Goal: Task Accomplishment & Management: Use online tool/utility

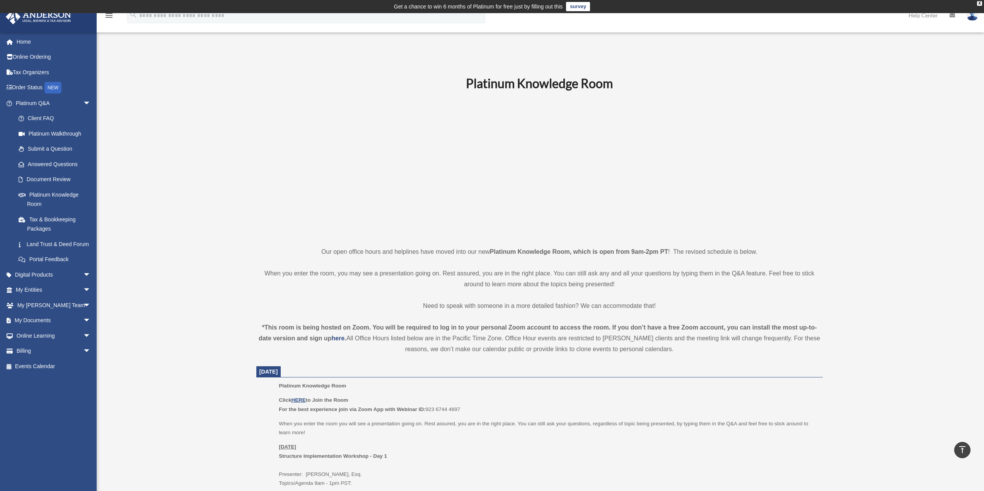
scroll to position [328, 0]
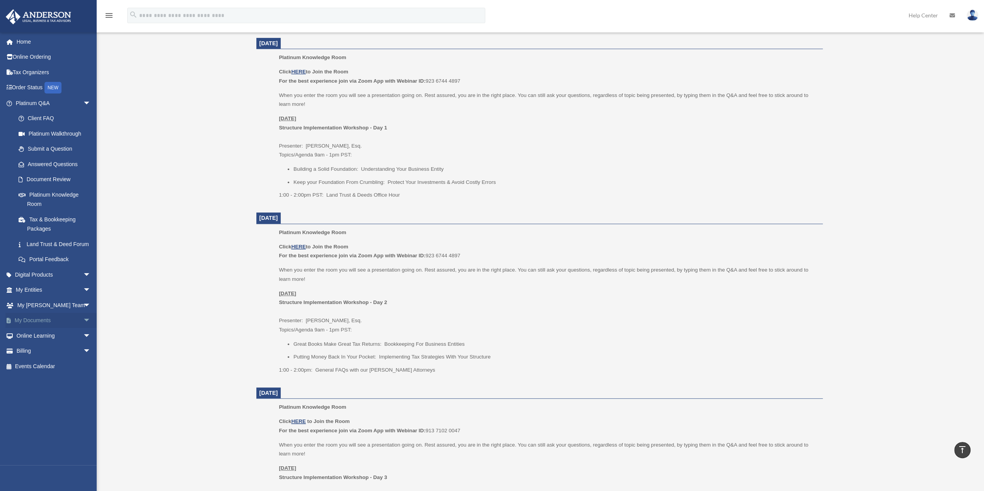
click at [83, 329] on span "arrow_drop_down" at bounding box center [90, 321] width 15 height 16
click at [35, 344] on link "Box" at bounding box center [57, 335] width 92 height 15
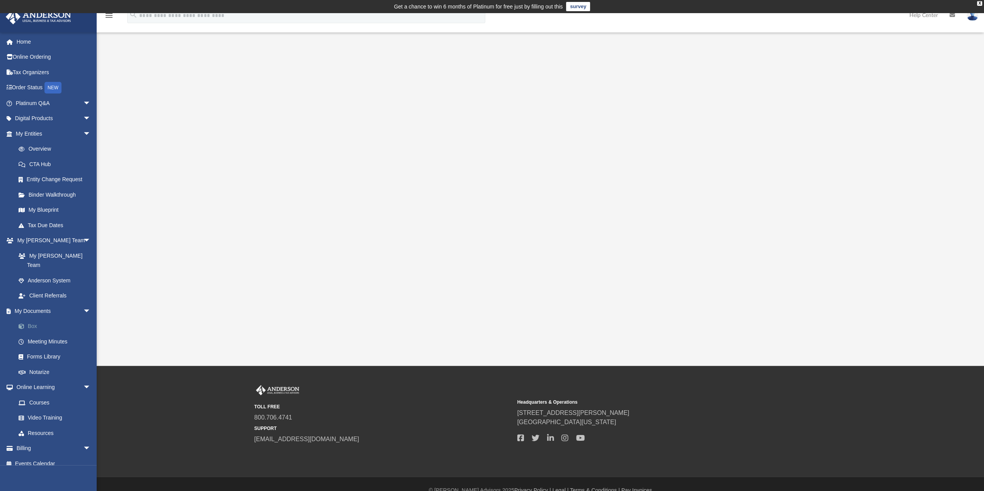
click at [32, 319] on link "Box" at bounding box center [57, 326] width 92 height 15
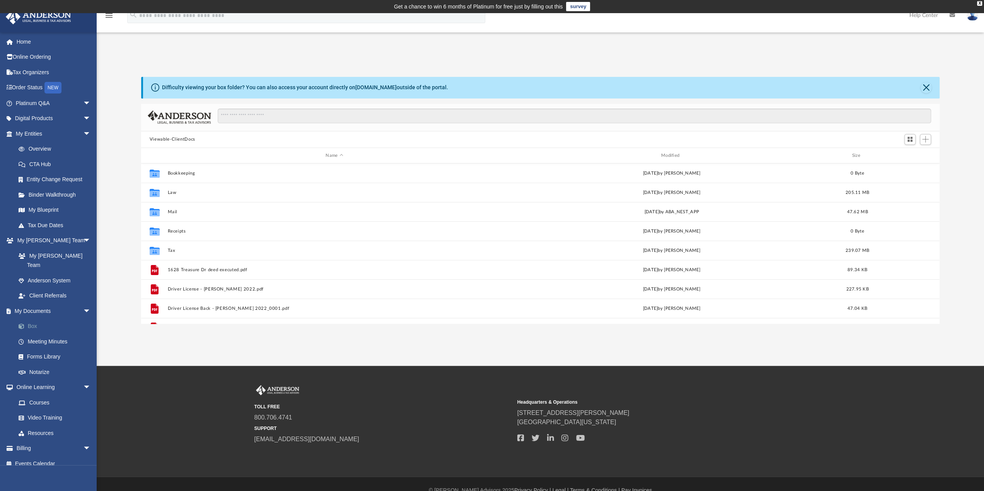
scroll to position [170, 792]
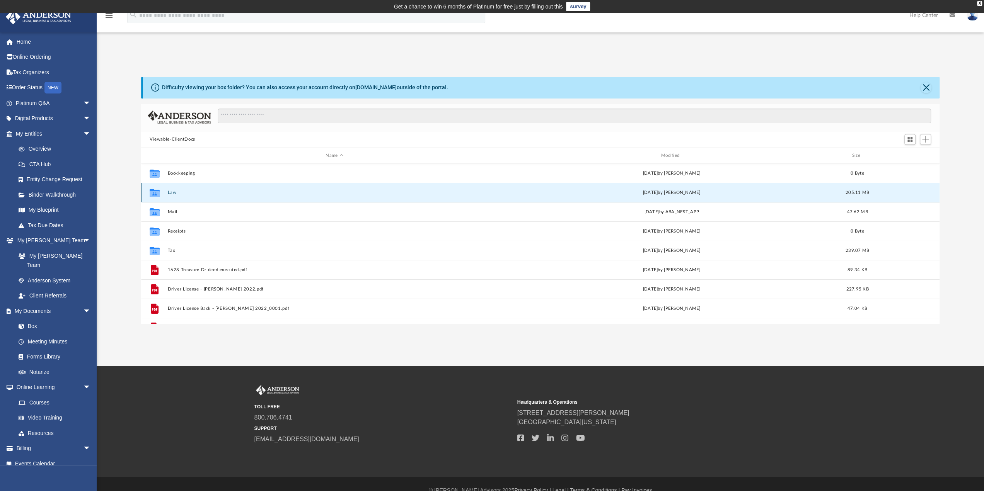
click at [170, 191] on button "Law" at bounding box center [334, 192] width 334 height 5
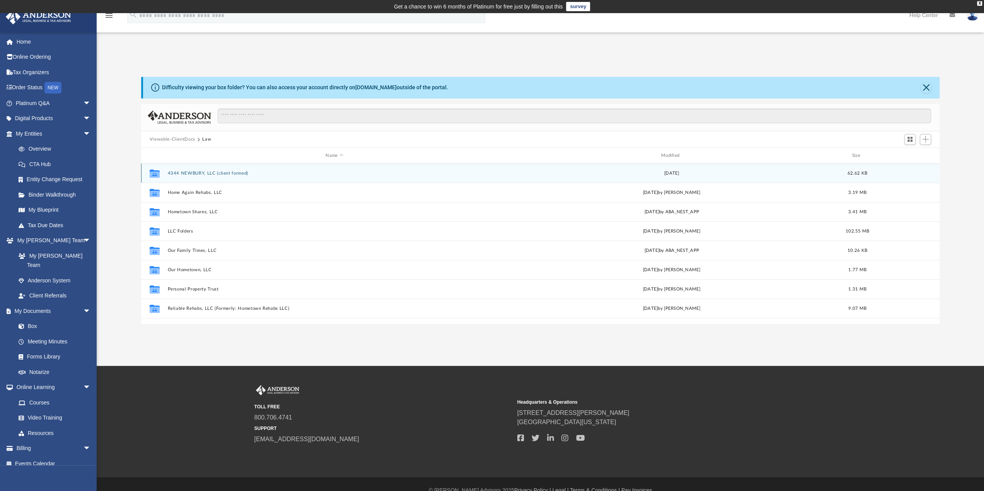
click at [183, 172] on button "4344 NEWBURY, LLC (client formed)" at bounding box center [334, 173] width 334 height 5
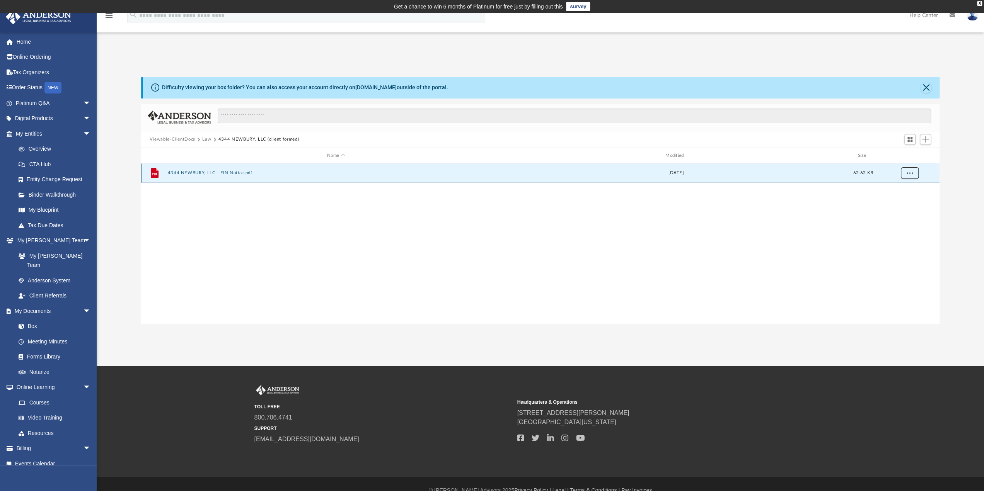
click at [909, 173] on span "More options" at bounding box center [909, 173] width 6 height 4
click at [219, 172] on button "4344 NEWBURY, LLC - EIN Notice.pdf" at bounding box center [335, 173] width 337 height 5
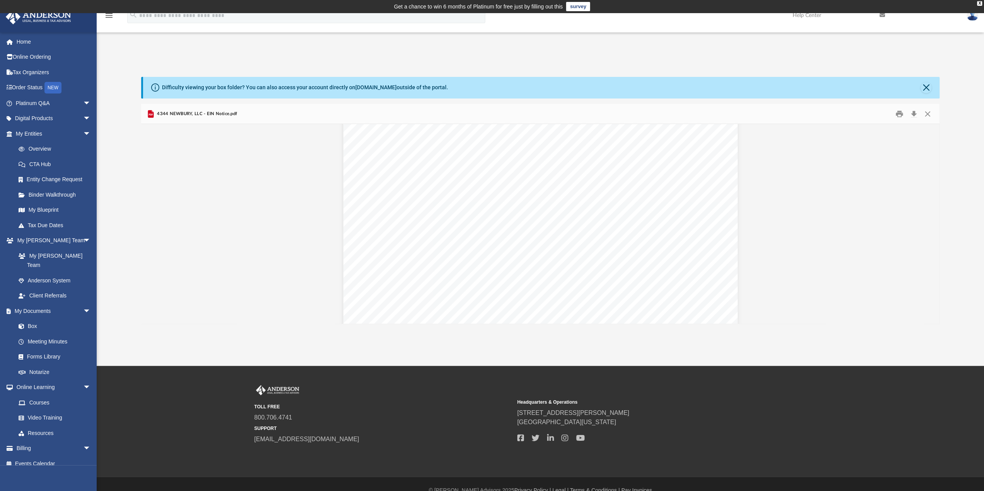
scroll to position [0, 0]
drag, startPoint x: 553, startPoint y: 235, endPoint x: 925, endPoint y: 115, distance: 390.5
click at [925, 115] on button "Close" at bounding box center [927, 114] width 14 height 12
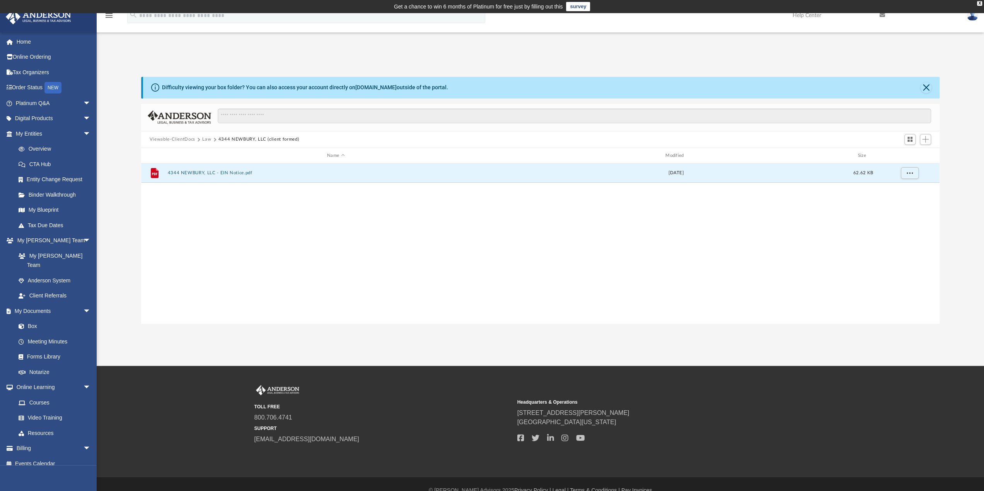
click at [214, 139] on span at bounding box center [214, 140] width 4 height 4
click at [206, 139] on button "Law" at bounding box center [206, 139] width 9 height 7
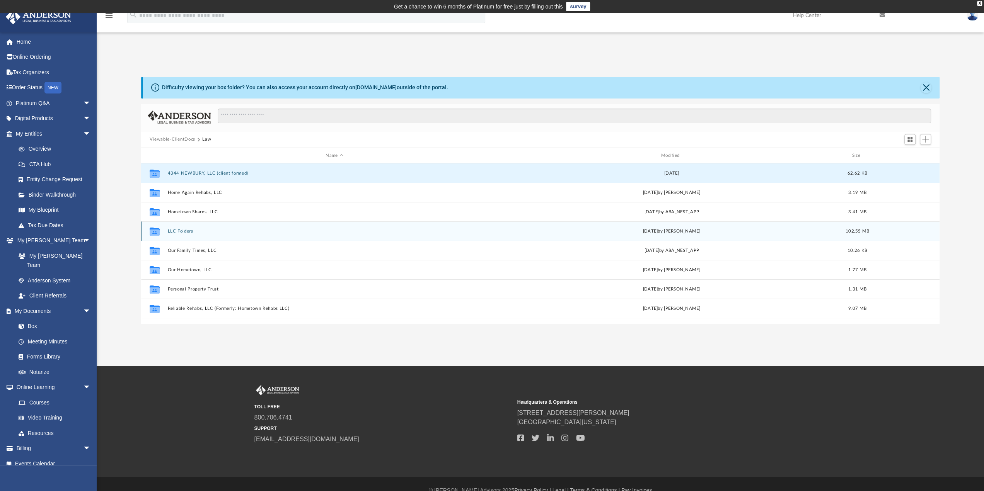
drag, startPoint x: 198, startPoint y: 173, endPoint x: 188, endPoint y: 231, distance: 58.8
click at [188, 231] on div "Collaborated Folder 4344 NEWBURY, LLC (client formed) [DATE] 62.62 KB Collabora…" at bounding box center [540, 259] width 798 height 193
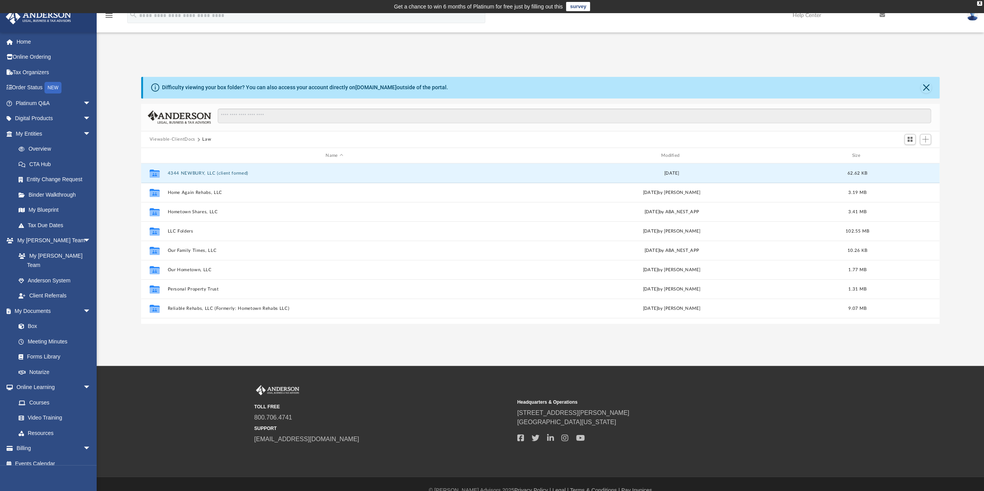
drag, startPoint x: 195, startPoint y: 175, endPoint x: 280, endPoint y: 142, distance: 91.5
click at [280, 142] on div "Viewable-ClientDocs Law" at bounding box center [540, 139] width 798 height 17
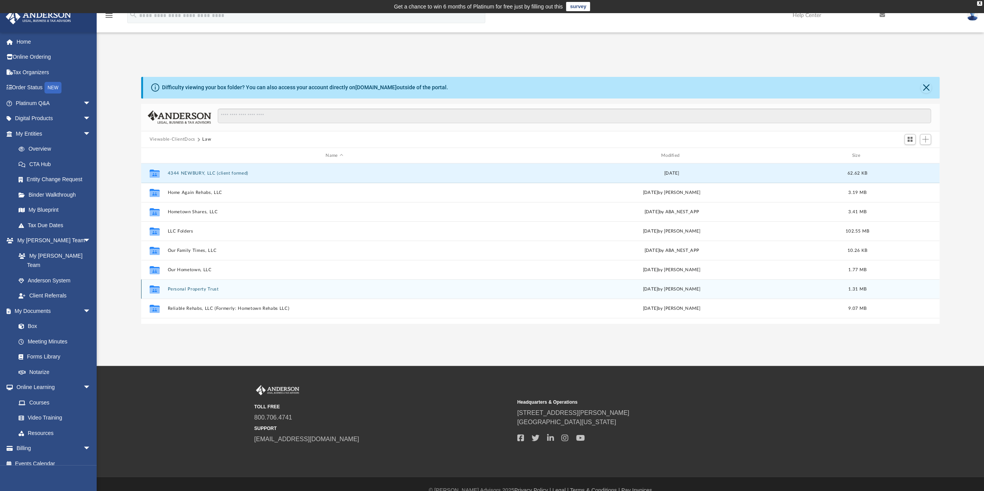
scroll to position [32, 0]
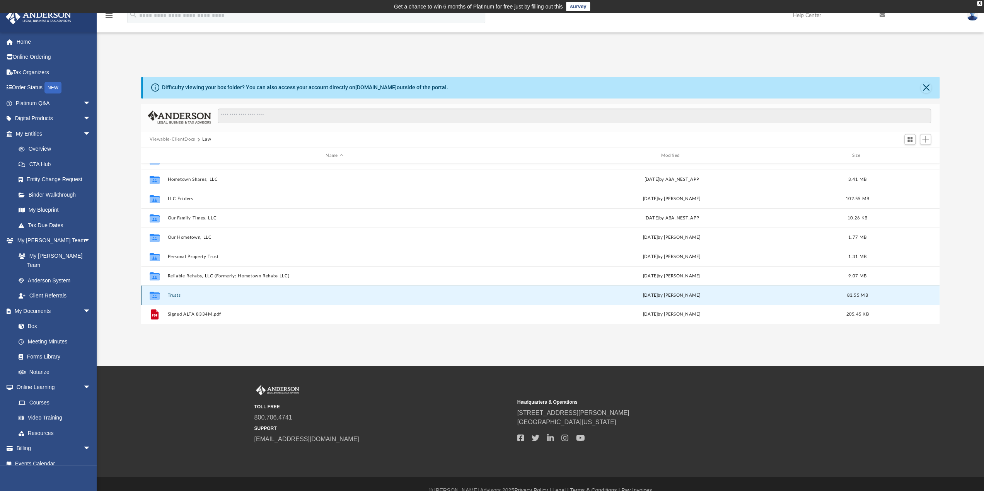
click at [171, 294] on button "Trusts" at bounding box center [334, 295] width 334 height 5
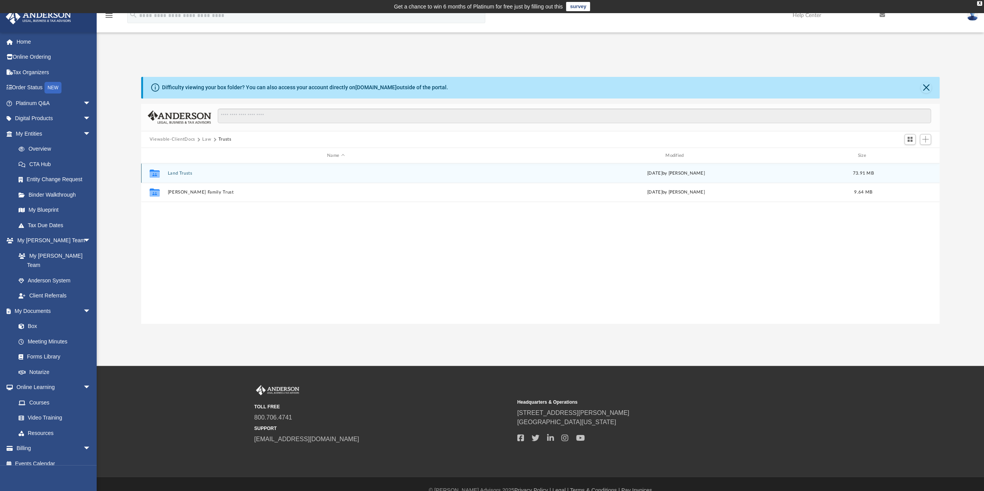
scroll to position [0, 0]
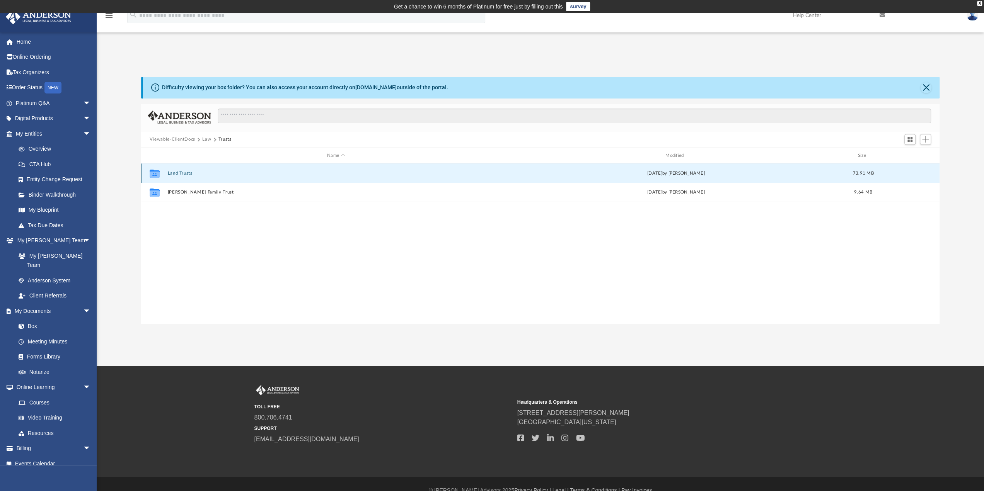
click at [179, 172] on button "Land Trusts" at bounding box center [335, 173] width 337 height 5
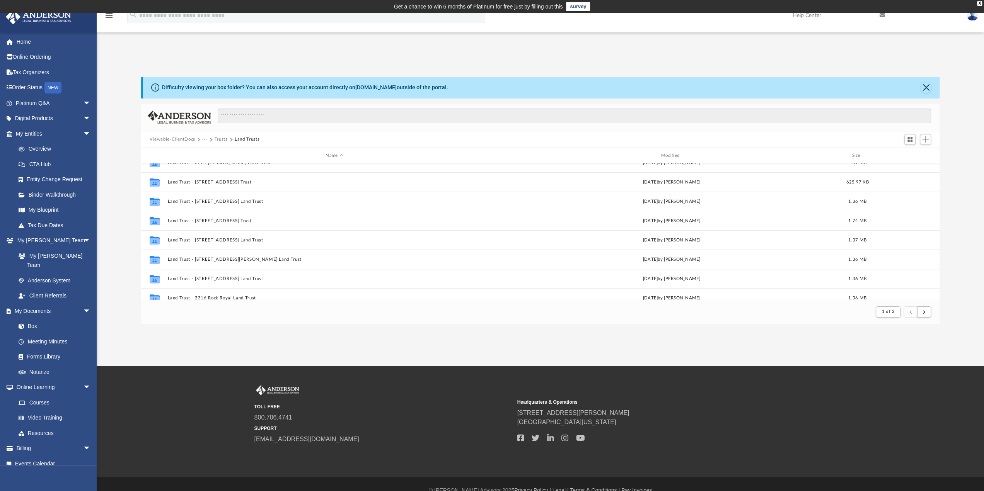
scroll to position [227, 0]
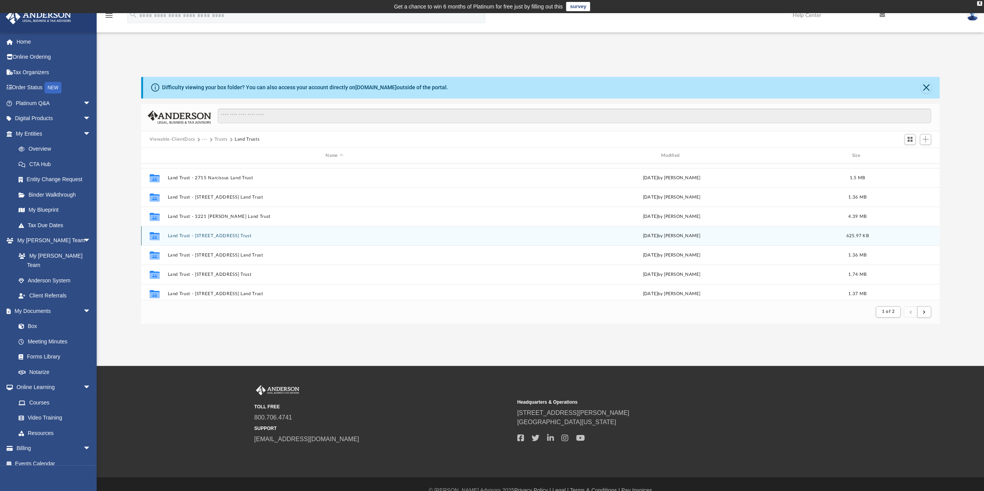
click at [223, 235] on button "Land Trust - [STREET_ADDRESS] Trust" at bounding box center [334, 235] width 334 height 5
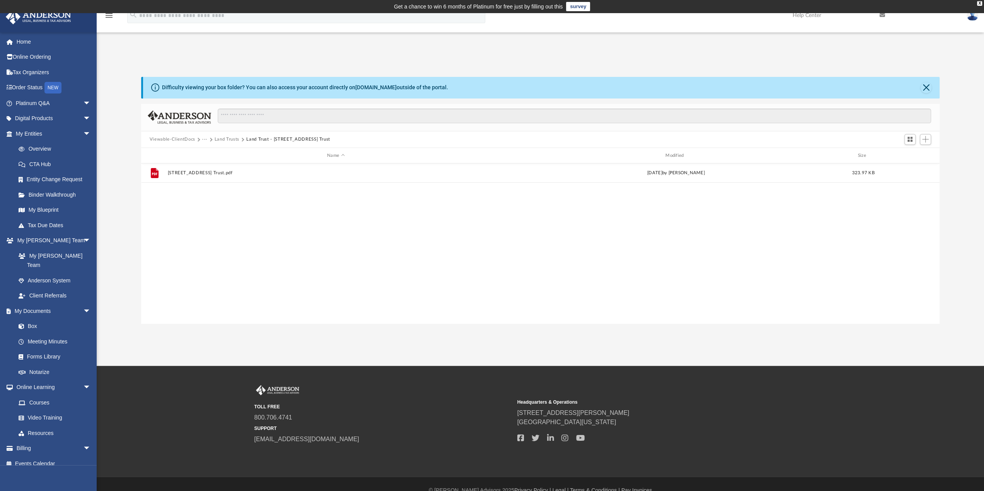
scroll to position [170, 792]
click at [922, 141] on span "Add" at bounding box center [925, 139] width 7 height 7
click at [910, 153] on li "Upload" at bounding box center [914, 155] width 25 height 8
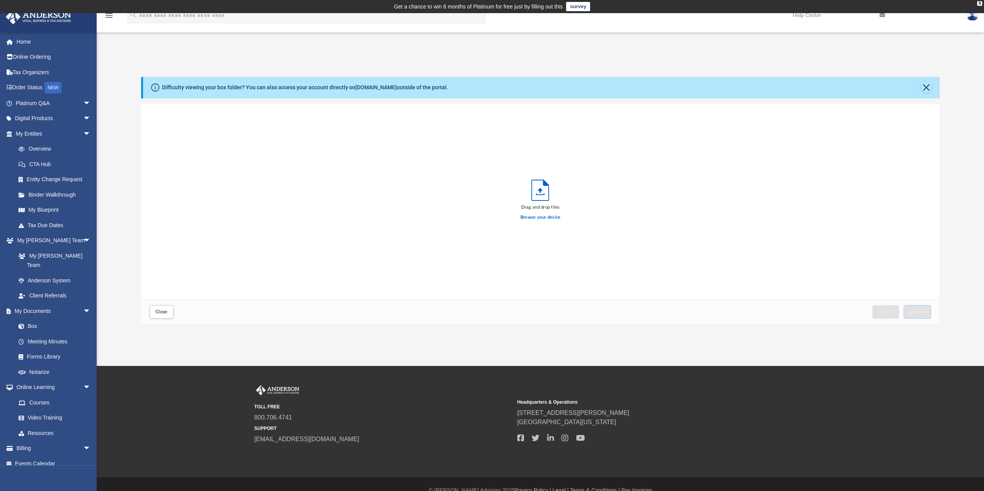
scroll to position [190, 792]
click at [553, 216] on label "Browse your device" at bounding box center [540, 217] width 40 height 7
click at [0, 0] on input "Browse your device" at bounding box center [0, 0] width 0 height 0
click at [910, 308] on button "Upload" at bounding box center [917, 312] width 28 height 14
click at [163, 310] on span "Close" at bounding box center [161, 312] width 12 height 5
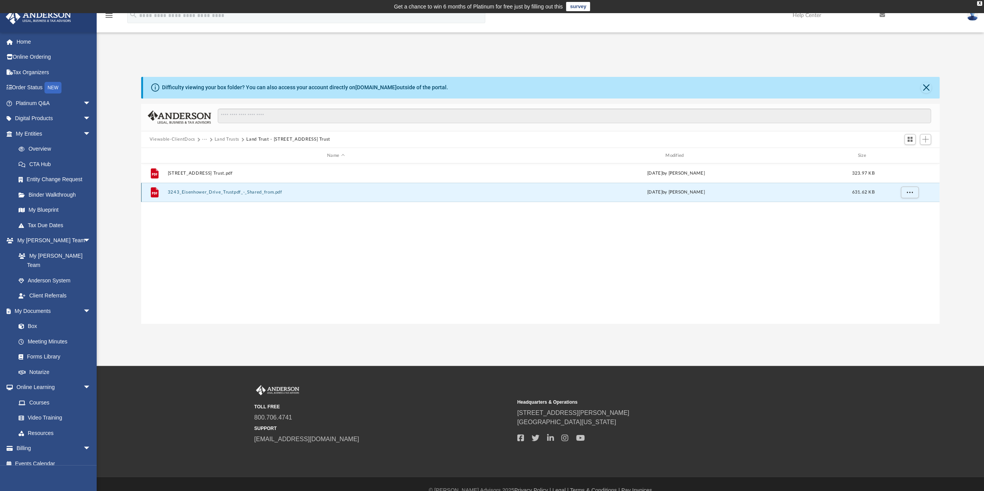
click at [190, 191] on button "3243_Eisenhower_Drive_Trustpdf_-_Shared_from.pdf" at bounding box center [335, 192] width 337 height 5
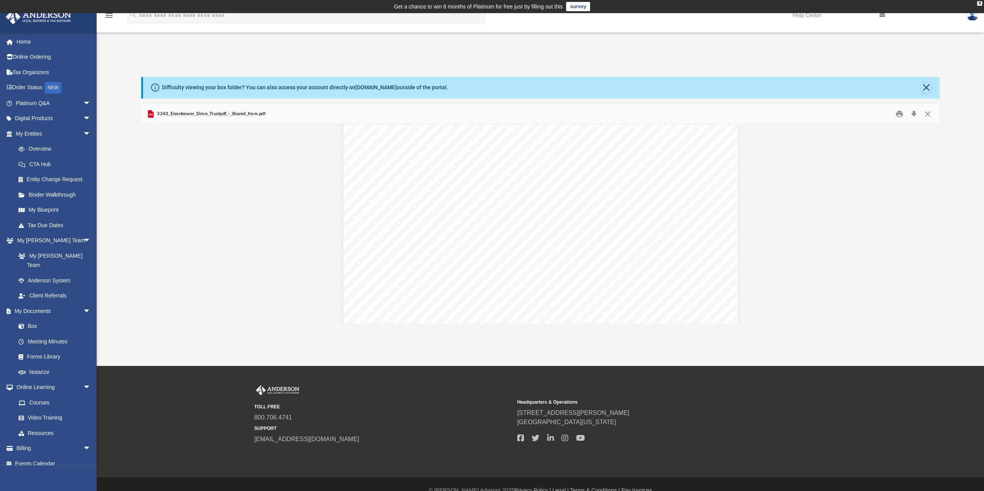
scroll to position [10144, 0]
click at [924, 113] on button "Close" at bounding box center [927, 114] width 14 height 12
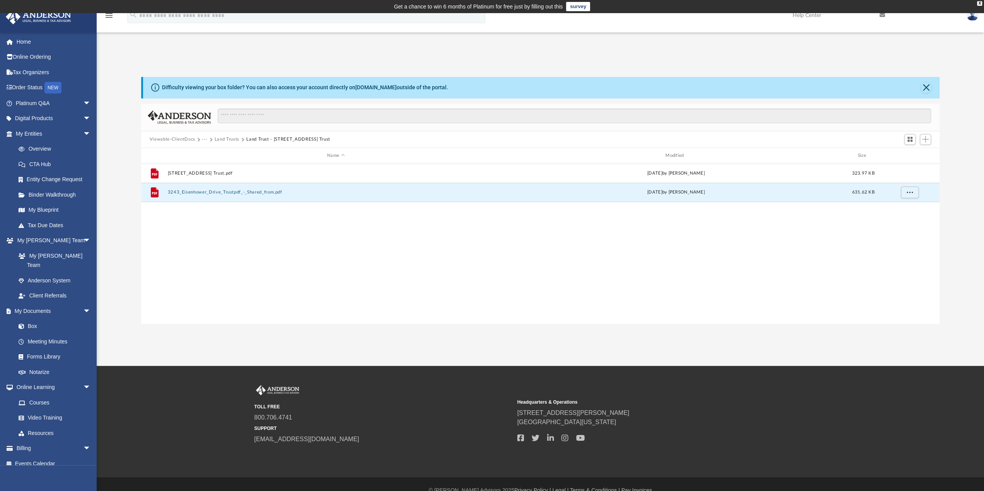
click at [261, 138] on button "Land Trust - [STREET_ADDRESS] Trust" at bounding box center [288, 139] width 84 height 7
click at [227, 136] on button "Land Trusts" at bounding box center [226, 139] width 25 height 7
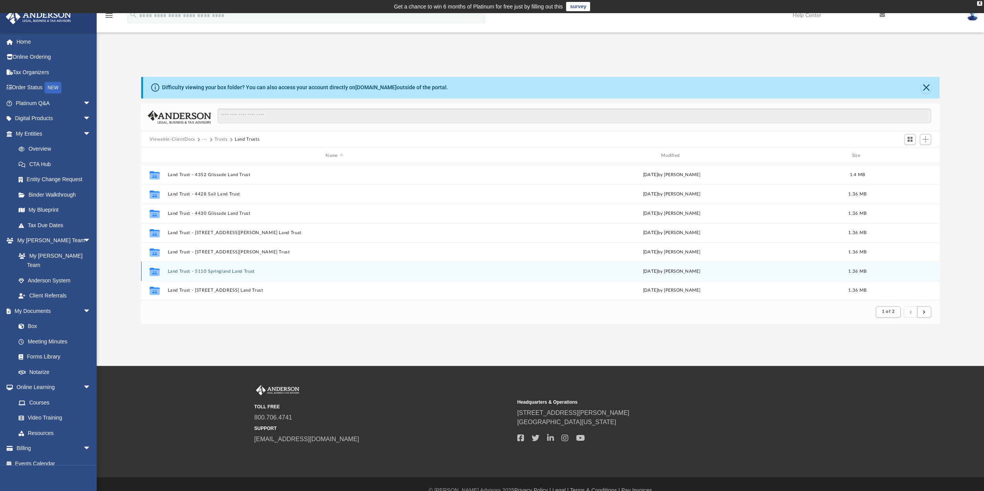
scroll to position [13, 0]
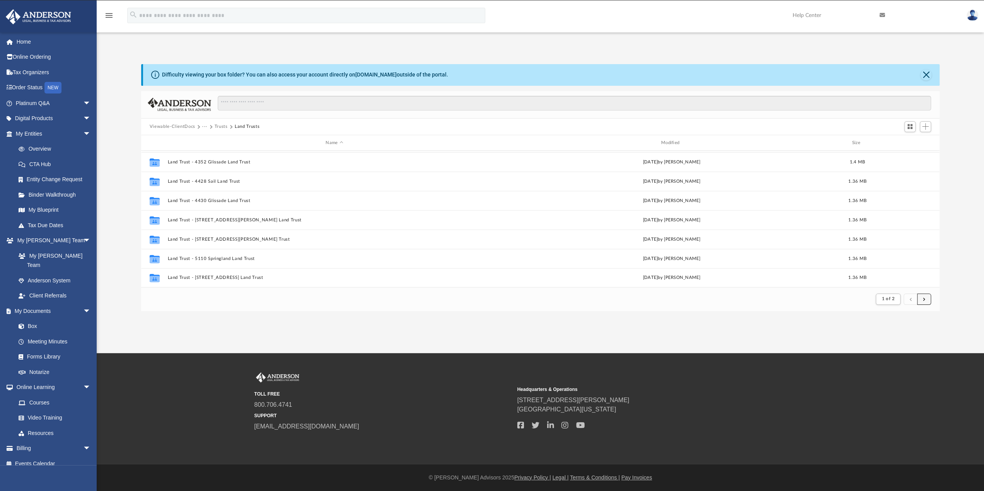
click at [921, 300] on button "submit" at bounding box center [924, 299] width 14 height 11
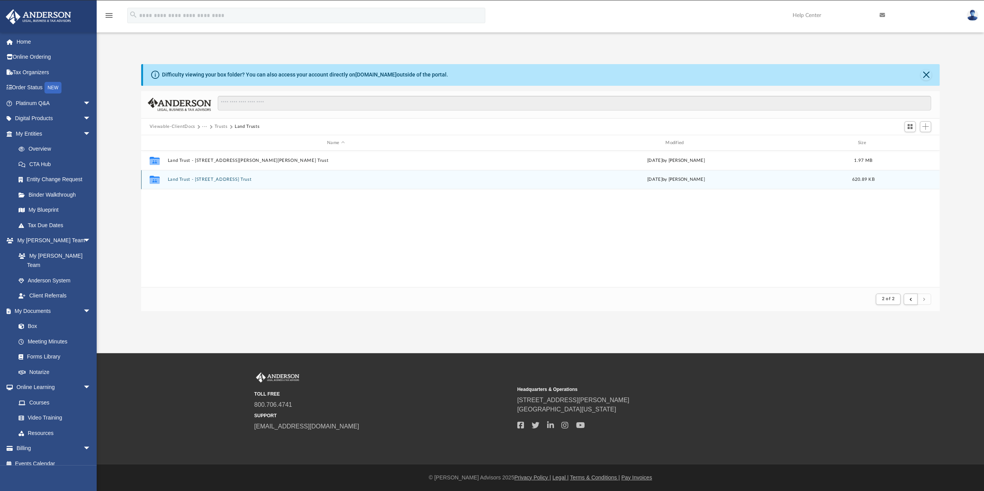
click at [207, 179] on button "Land Trust - [STREET_ADDRESS] Trust" at bounding box center [335, 179] width 337 height 5
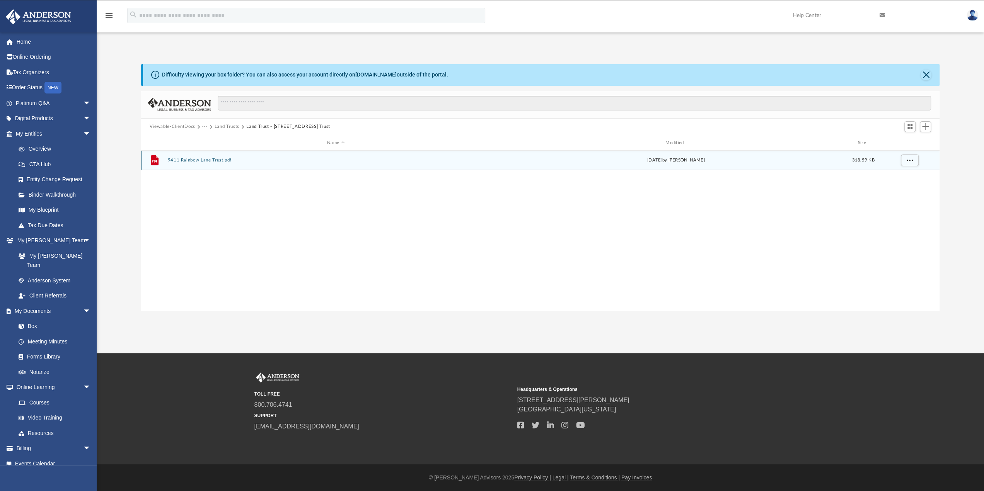
scroll to position [170, 792]
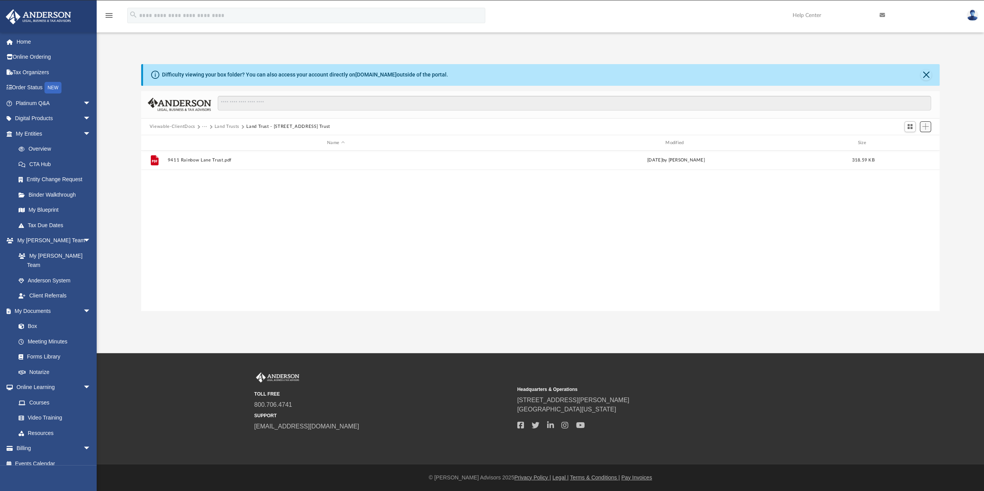
click at [926, 129] on span "Add" at bounding box center [925, 126] width 7 height 7
click at [908, 140] on li "Upload" at bounding box center [914, 142] width 25 height 8
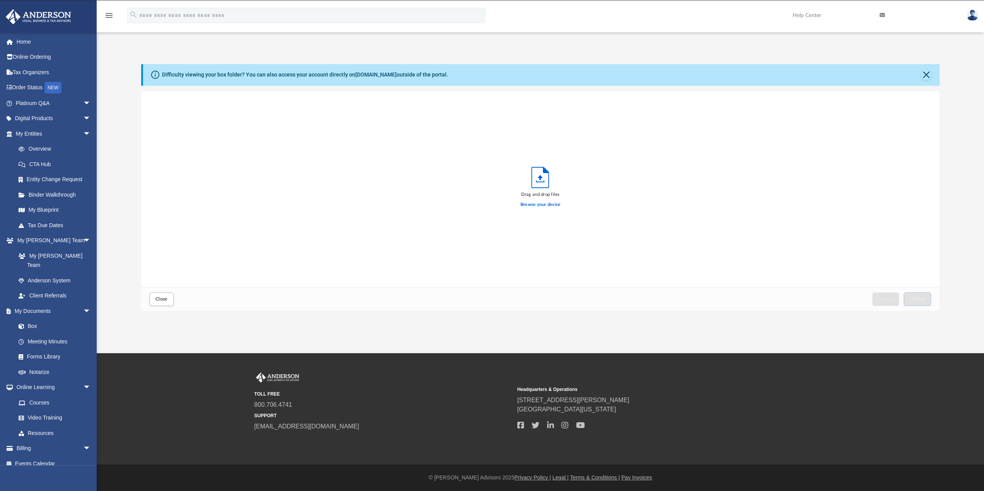
scroll to position [190, 792]
click at [551, 204] on label "Browse your device" at bounding box center [540, 204] width 40 height 7
click at [0, 0] on input "Browse your device" at bounding box center [0, 0] width 0 height 0
click at [911, 300] on span "Upload" at bounding box center [917, 299] width 16 height 5
click at [165, 302] on button "Close" at bounding box center [162, 300] width 24 height 14
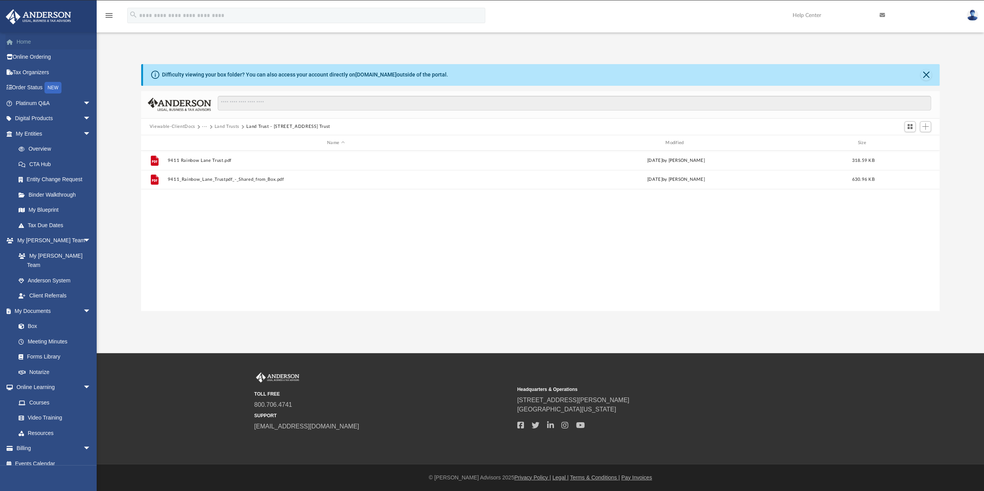
click at [25, 43] on link "Home" at bounding box center [53, 41] width 97 height 15
